Goal: Information Seeking & Learning: Compare options

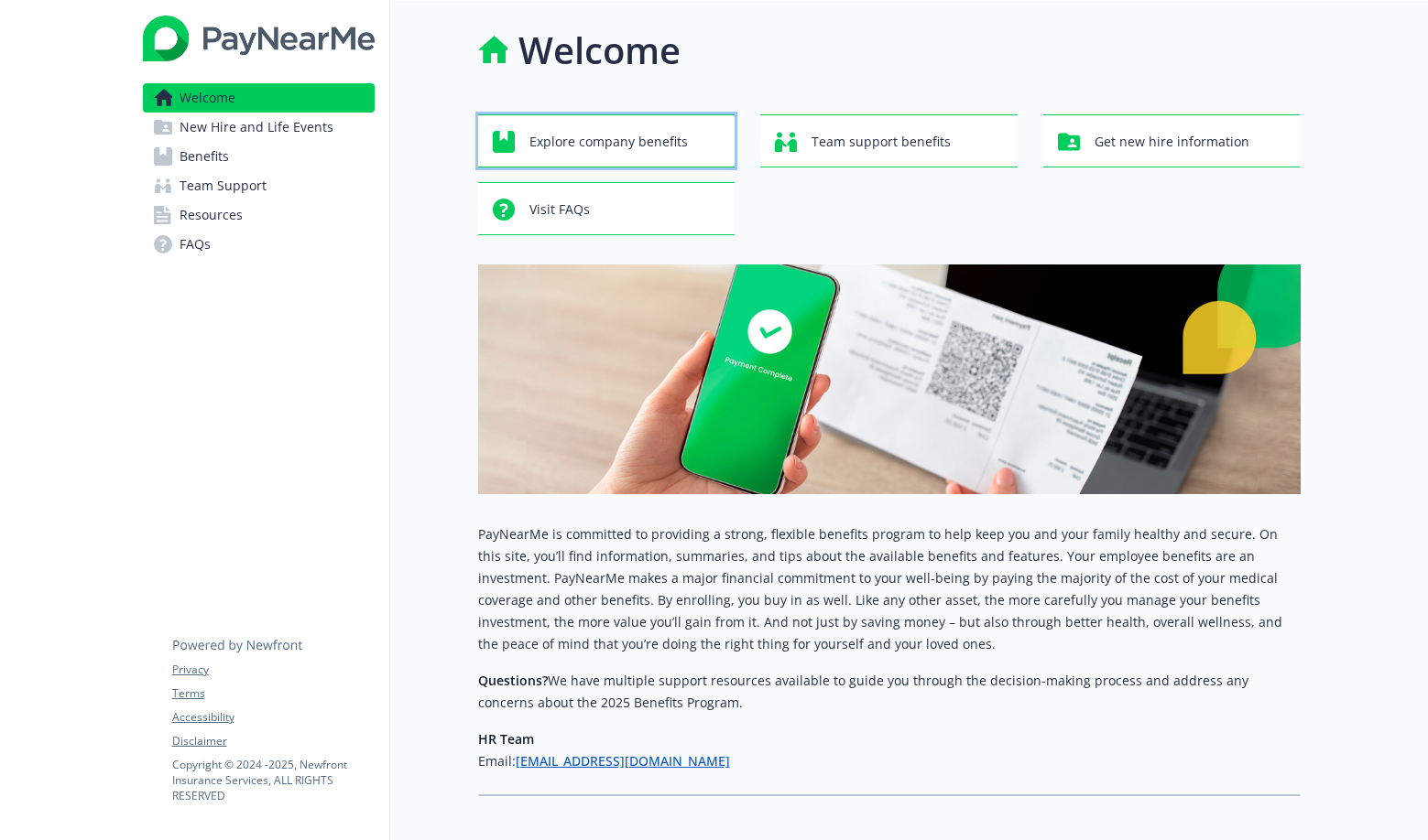
click at [653, 133] on span "Explore company benefits" at bounding box center [608, 142] width 158 height 35
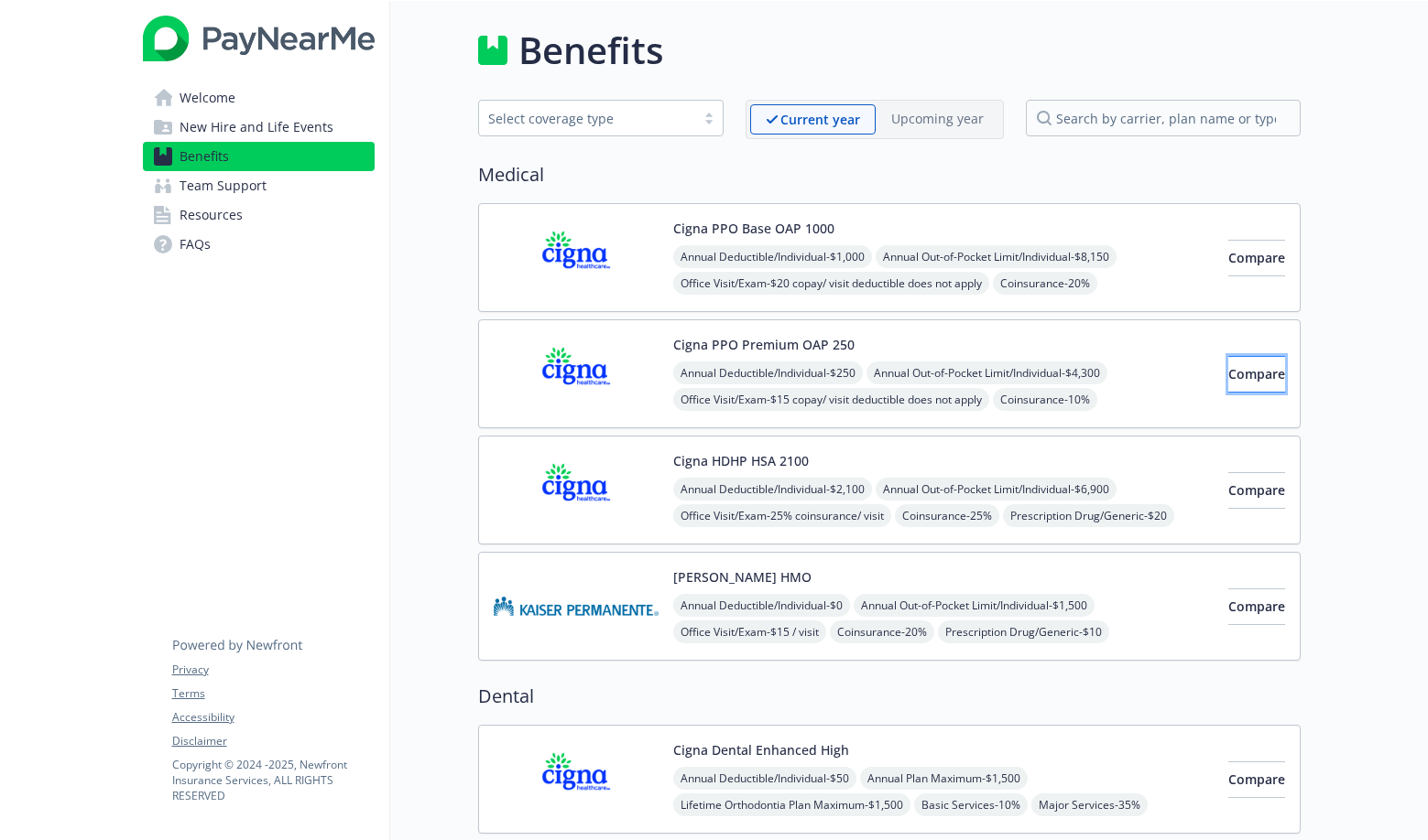
click at [1232, 373] on span "Compare" at bounding box center [1256, 374] width 57 height 18
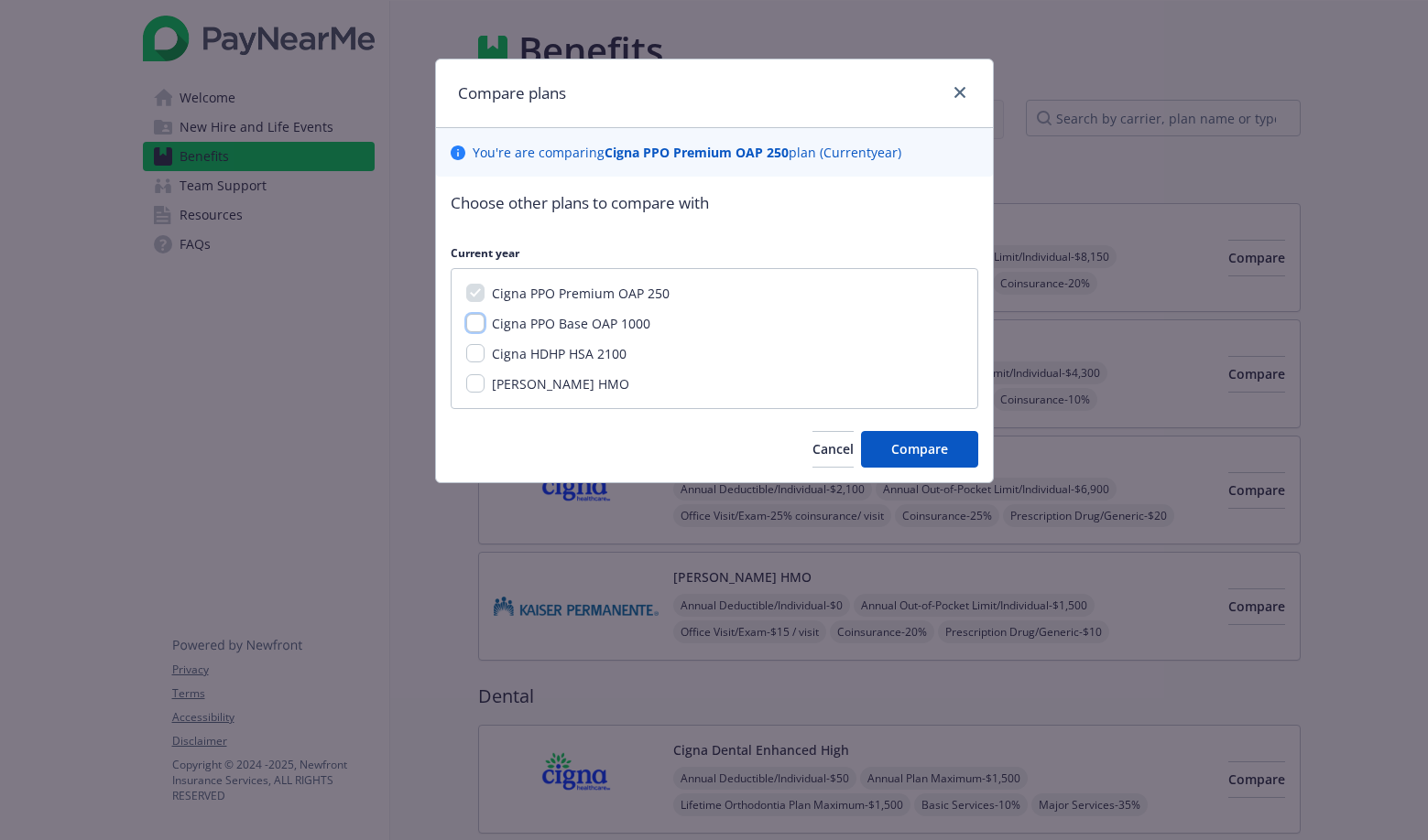
click at [481, 323] on input "Cigna PPO Base OAP 1000" at bounding box center [475, 323] width 19 height 19
checkbox input "true"
click at [937, 454] on span "Compare" at bounding box center [919, 449] width 57 height 18
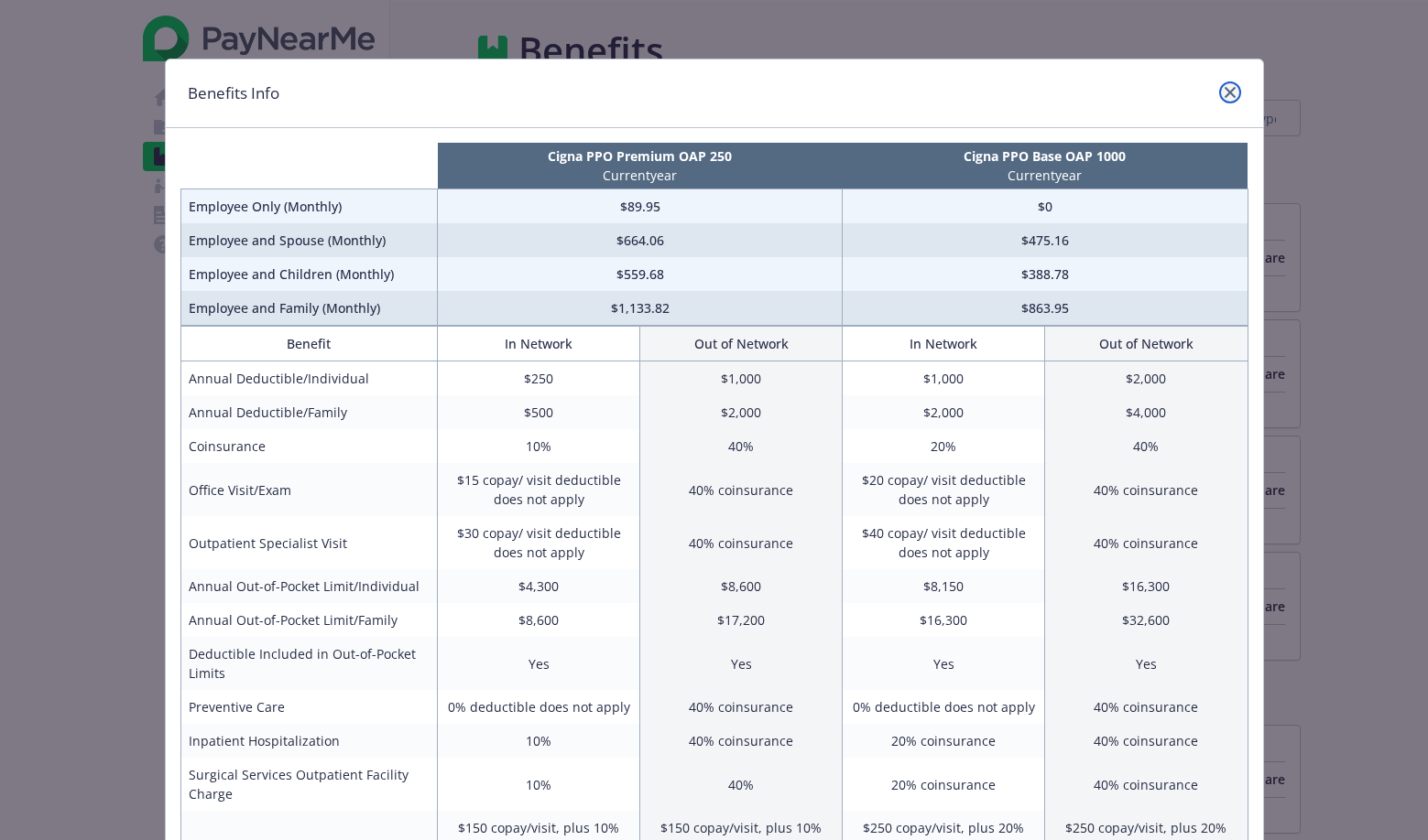
click at [1226, 81] on link "close" at bounding box center [1230, 92] width 22 height 22
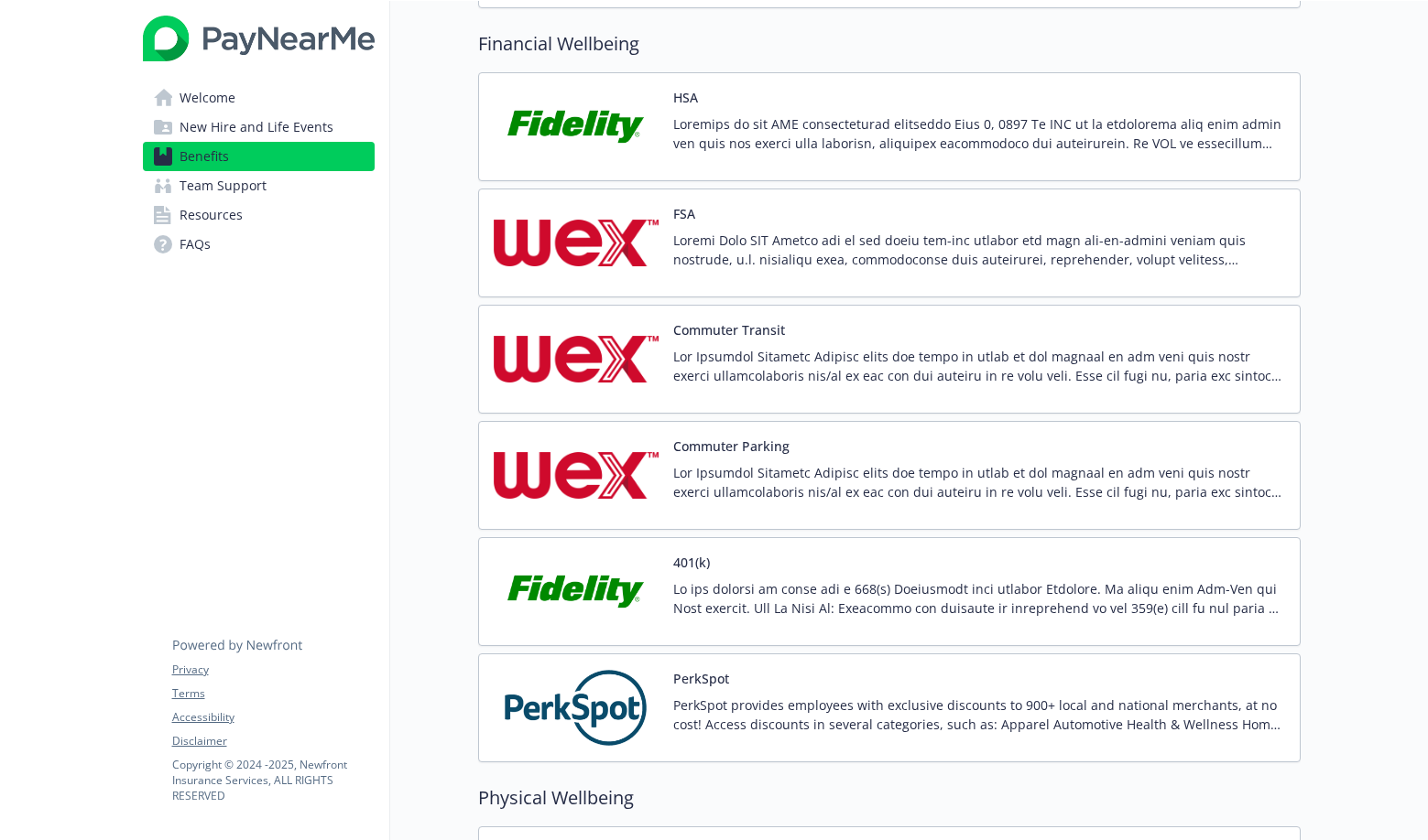
scroll to position [3193, 0]
